Goal: Browse casually: Explore the website without a specific task or goal

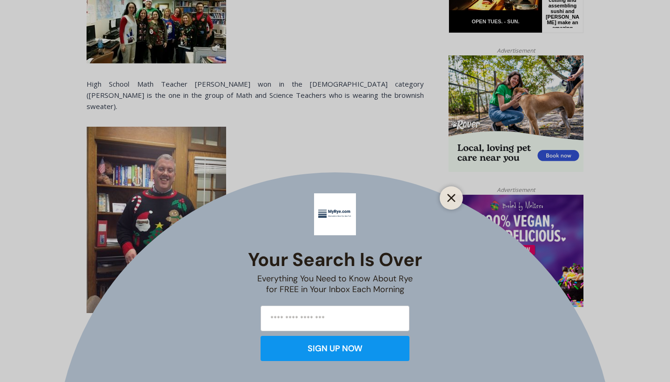
click at [447, 195] on button "Close" at bounding box center [451, 197] width 13 height 13
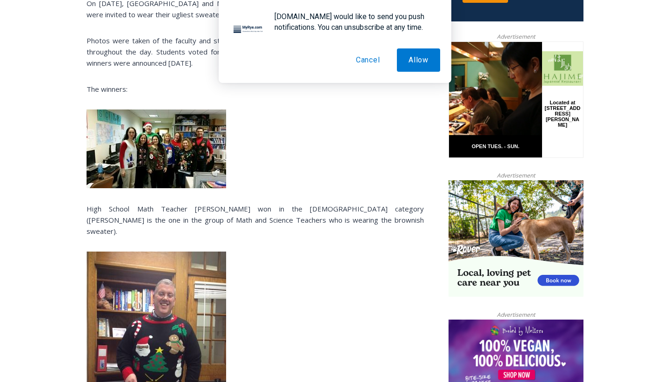
scroll to position [459, 0]
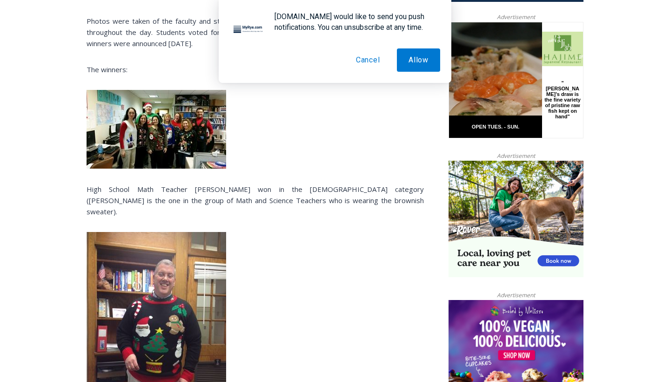
click at [164, 119] on img at bounding box center [157, 129] width 140 height 79
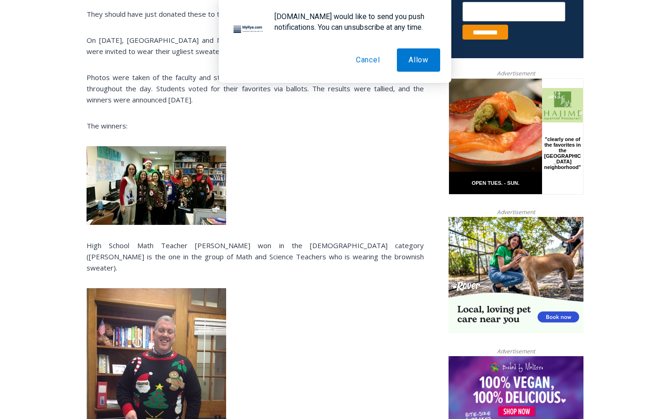
click at [188, 159] on img at bounding box center [157, 185] width 140 height 79
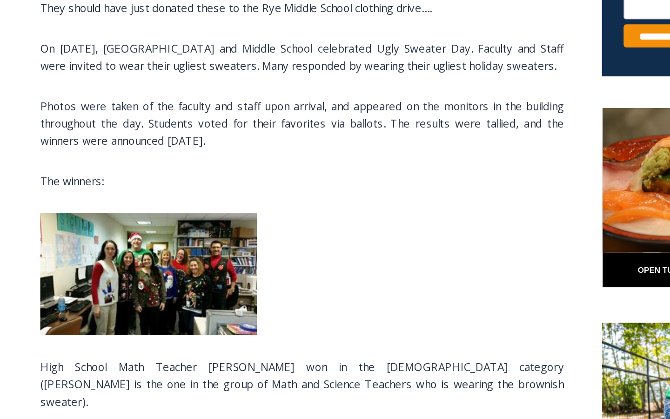
scroll to position [263, 0]
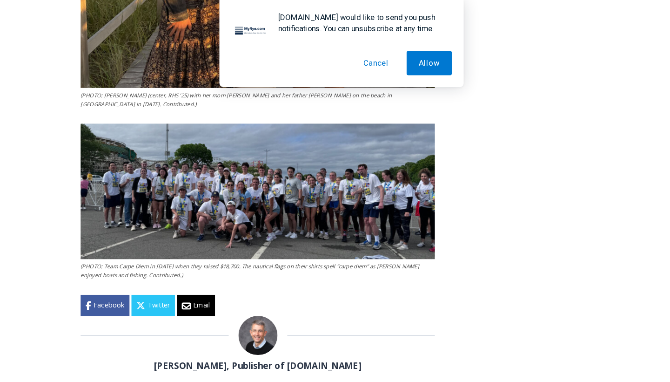
scroll to position [1234, 0]
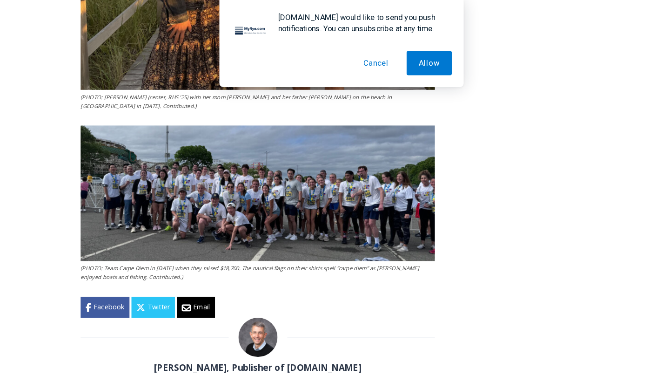
click at [285, 148] on img at bounding box center [255, 184] width 337 height 129
